Goal: Task Accomplishment & Management: Use online tool/utility

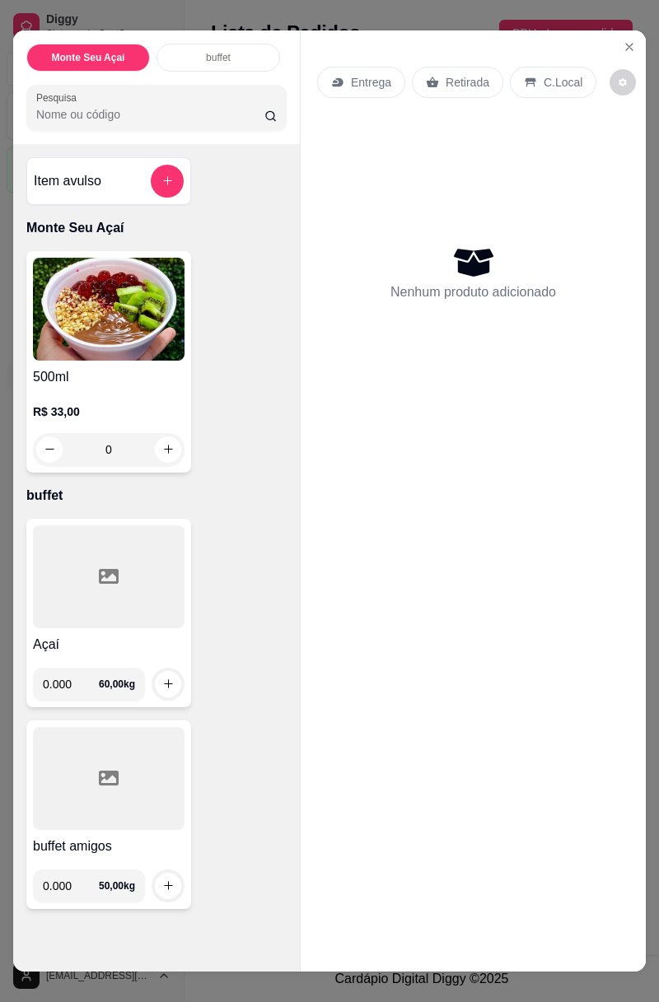
scroll to position [22, 0]
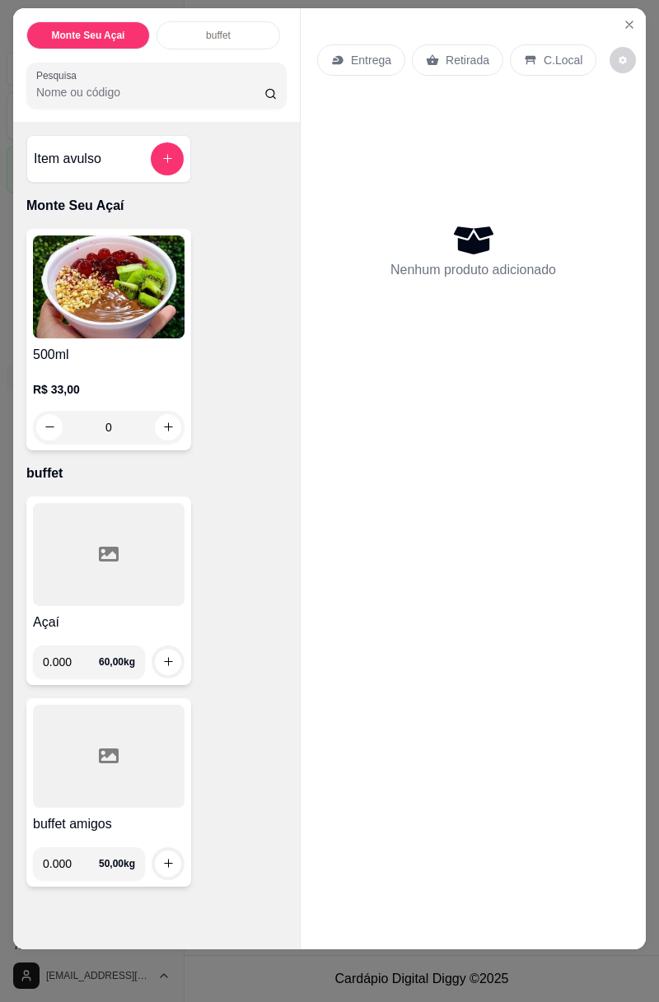
click at [77, 655] on input "0.000" at bounding box center [71, 661] width 56 height 33
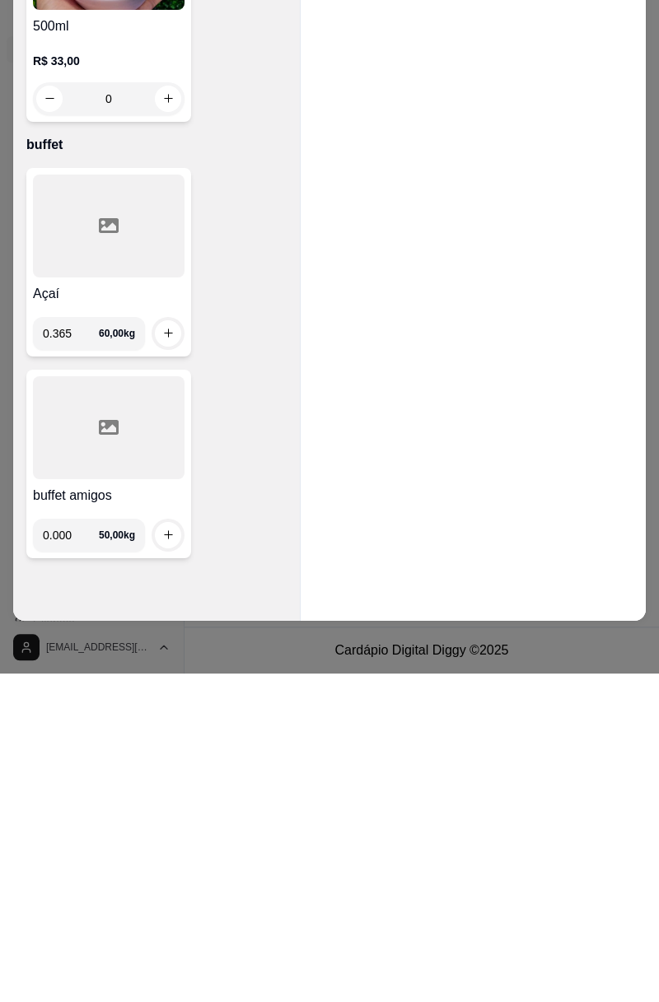
type input "0.365"
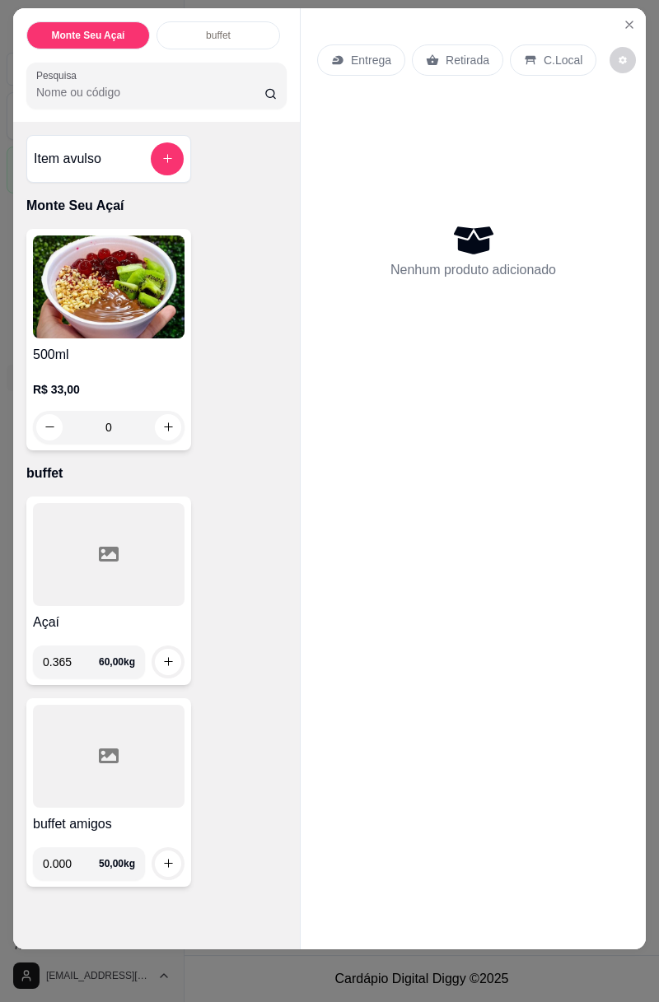
click at [166, 338] on div "500ml R$ 33,00 0" at bounding box center [108, 339] width 165 height 221
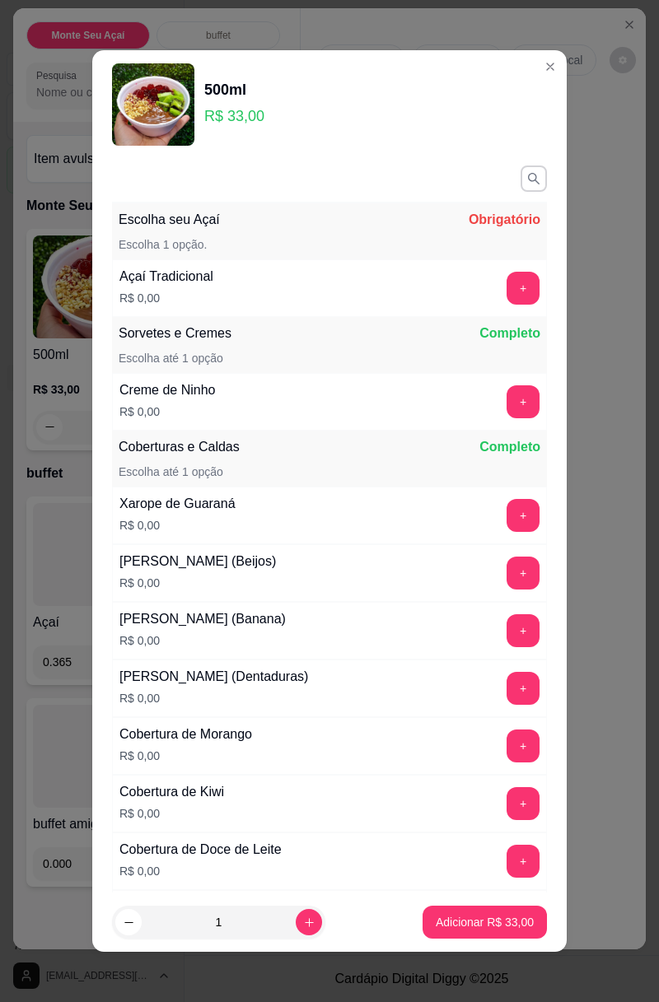
click at [604, 209] on div "Nenhum produto adicionado" at bounding box center [473, 250] width 312 height 323
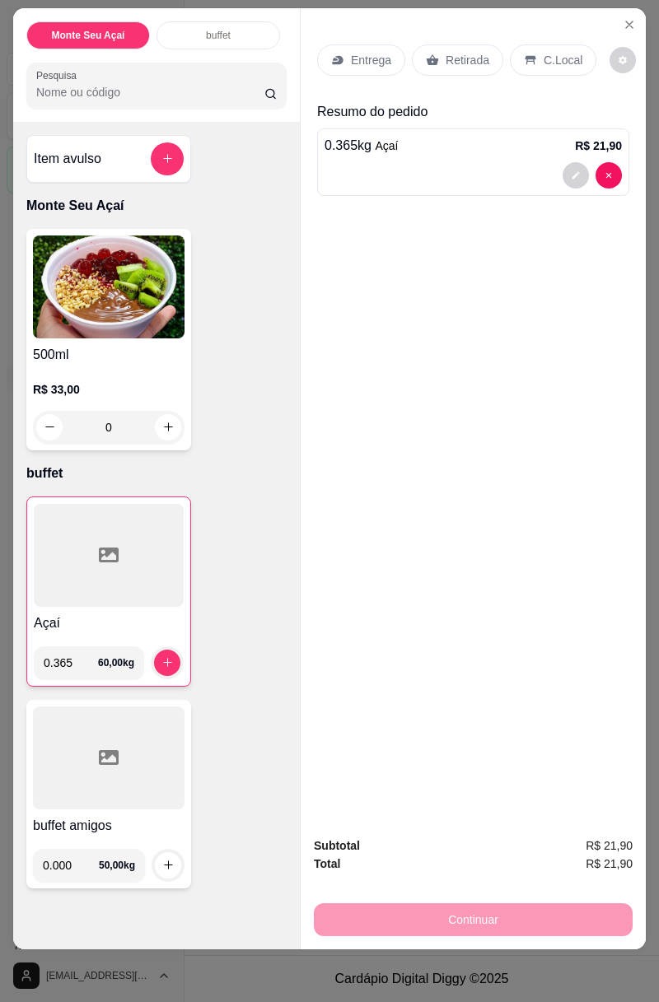
click at [163, 651] on button "increase-product-quantity" at bounding box center [167, 663] width 26 height 26
click at [558, 56] on p "C.Local" at bounding box center [562, 60] width 39 height 16
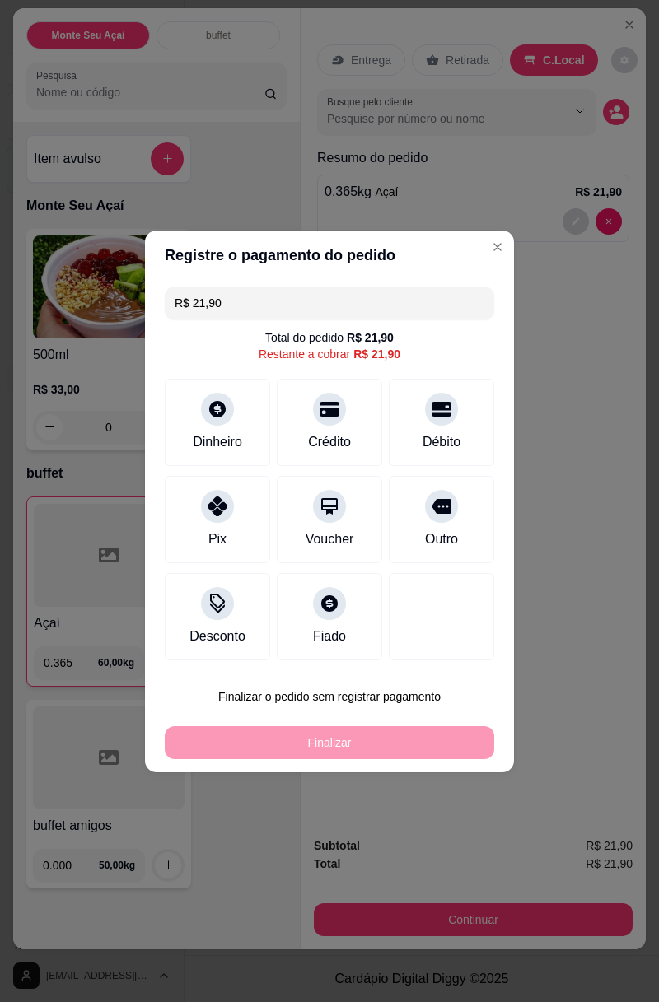
click at [337, 411] on icon at bounding box center [329, 409] width 20 height 15
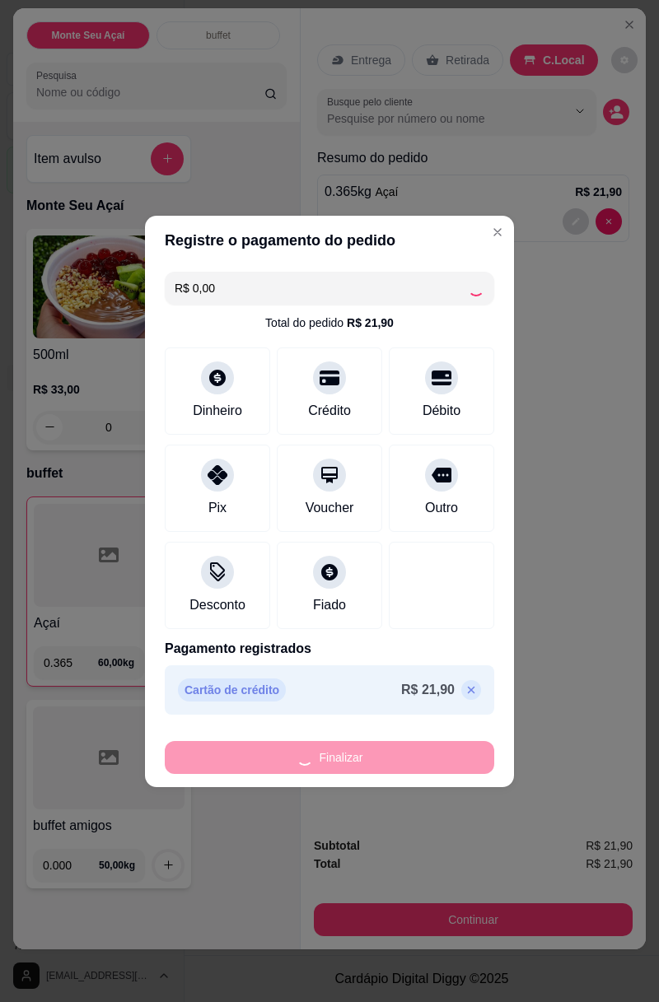
click at [378, 748] on div "Finalizar" at bounding box center [329, 757] width 329 height 33
type input "-R$ 21,90"
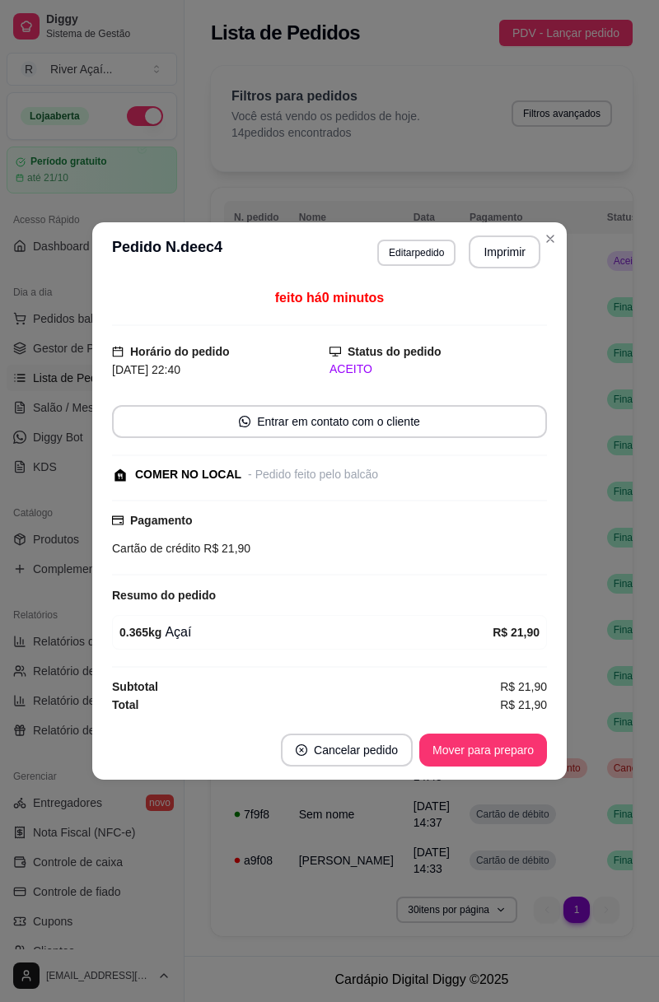
click at [501, 757] on button "Mover para preparo" at bounding box center [483, 750] width 128 height 33
click at [507, 744] on button "Mover para retirada disponível" at bounding box center [455, 750] width 176 height 32
click at [489, 756] on button "Mover para finalizado" at bounding box center [478, 750] width 137 height 33
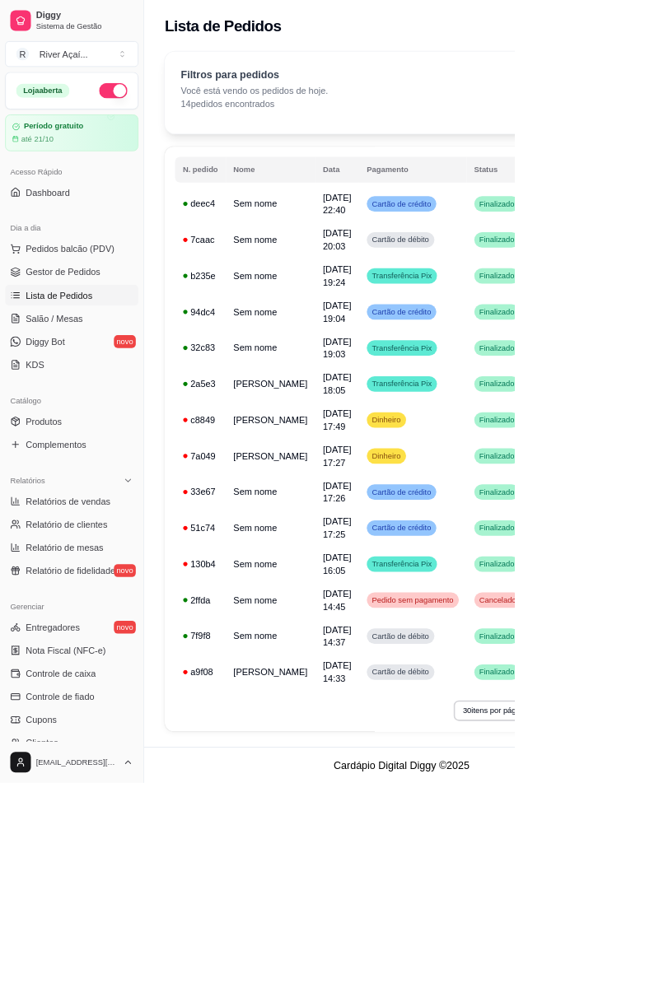
click at [67, 642] on span "Relatórios de vendas" at bounding box center [87, 641] width 109 height 16
select select "ALL"
select select "0"
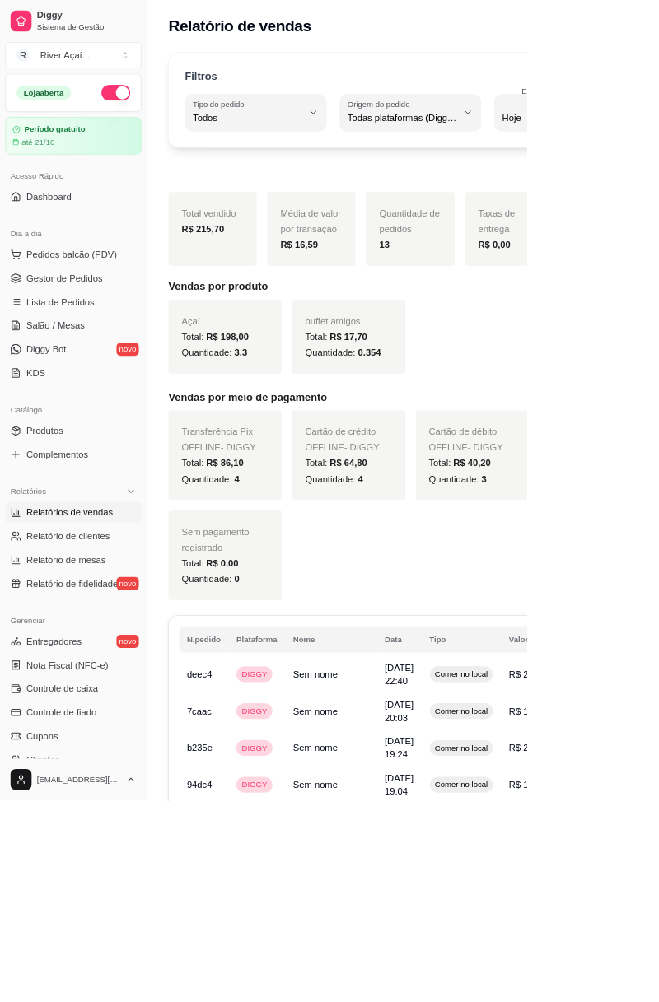
click at [44, 233] on link "Dashboard" at bounding box center [92, 246] width 170 height 26
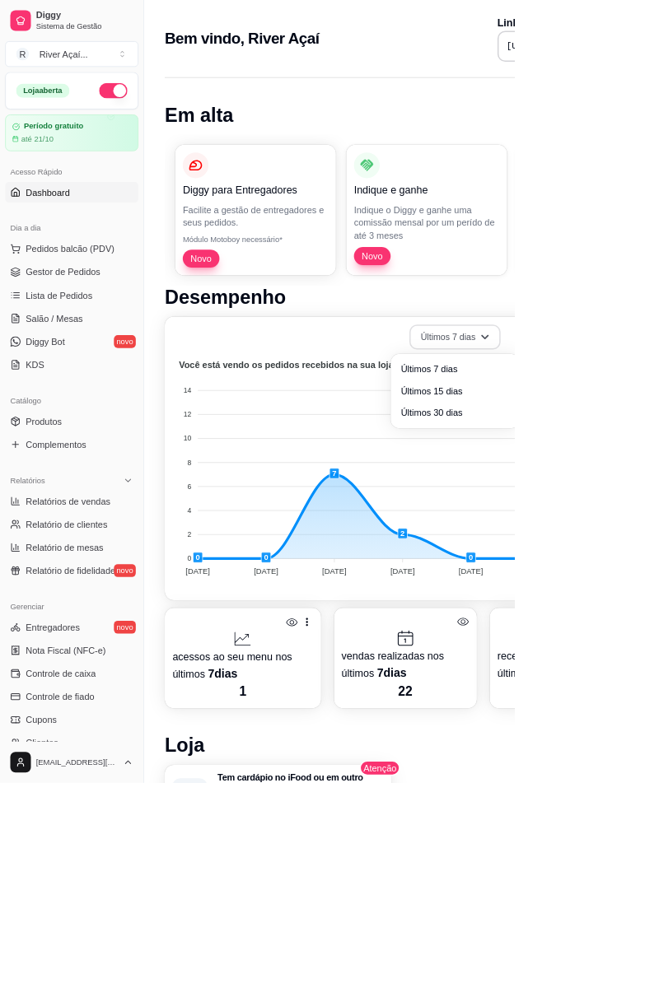
click at [577, 439] on button "Últimos 7 dias" at bounding box center [582, 432] width 117 height 32
click at [583, 494] on span "Últimos 15 dias" at bounding box center [581, 499] width 133 height 16
